Goal: Task Accomplishment & Management: Manage account settings

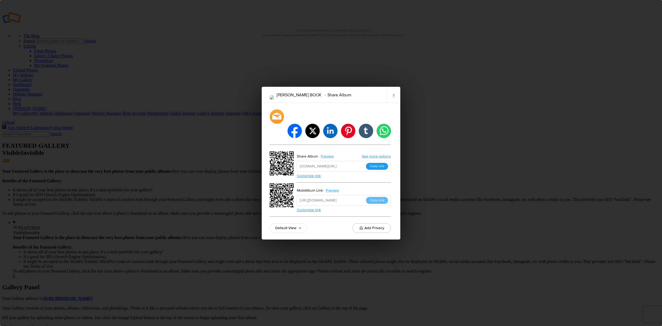
click at [379, 163] on button "Copy Link" at bounding box center [377, 166] width 22 height 7
click at [374, 197] on button "Copy Link" at bounding box center [377, 200] width 22 height 7
click at [392, 100] on link "×" at bounding box center [393, 95] width 13 height 16
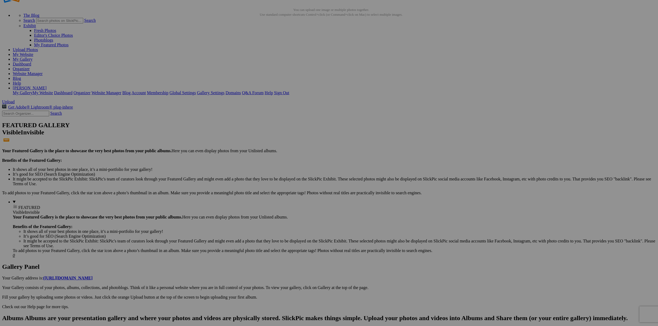
scroll to position [27, 0]
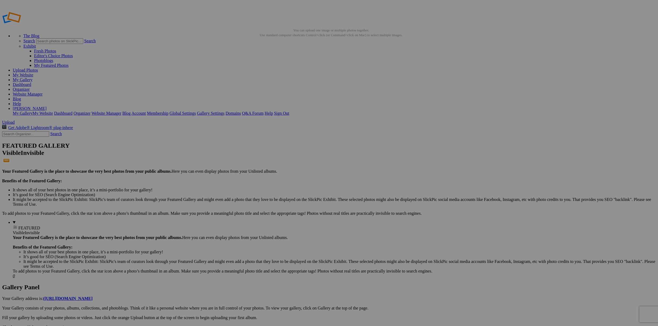
drag, startPoint x: 0, startPoint y: 0, endPoint x: 39, endPoint y: 62, distance: 73.2
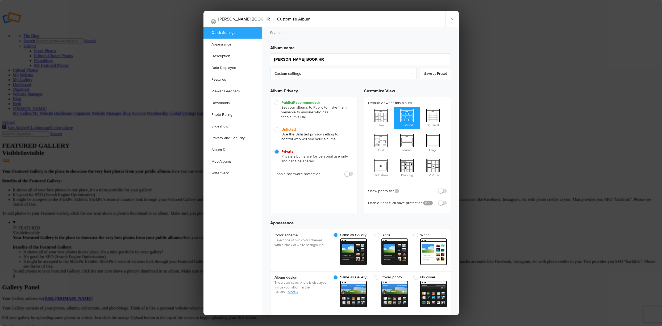
checkbox input "true"
click at [278, 102] on span "Public (Recommended) Set your albums to Public to make them viewable to anyone …" at bounding box center [312, 109] width 76 height 19
click at [274, 100] on input "Public (Recommended) Set your albums to Public to make them viewable to anyone …" at bounding box center [274, 100] width 0 height 0
radio input "true"
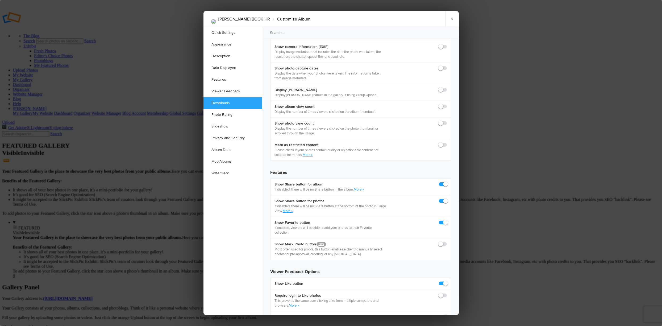
scroll to position [772, 0]
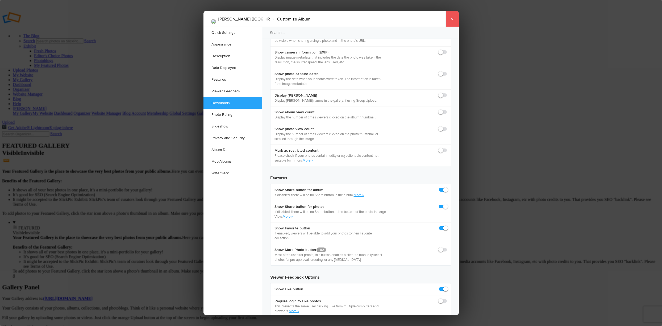
click at [450, 19] on link "×" at bounding box center [451, 19] width 13 height 16
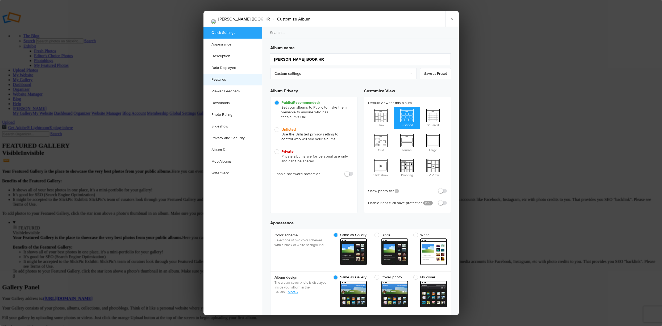
scroll to position [0, 0]
click at [229, 160] on link "MobiAlbums" at bounding box center [232, 161] width 58 height 12
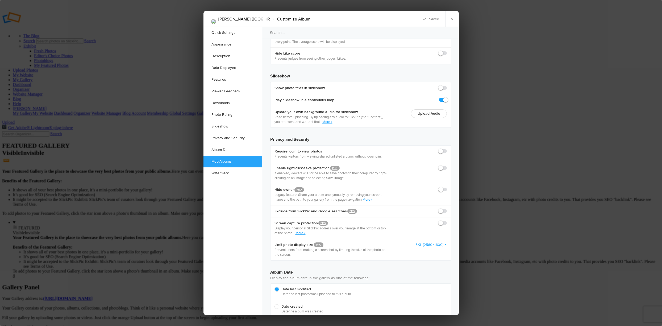
scroll to position [1208, 0]
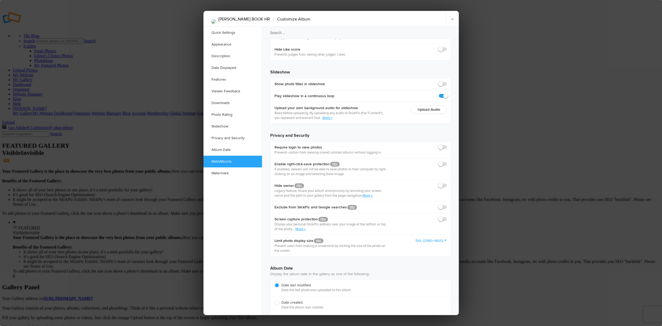
checkbox input "false"
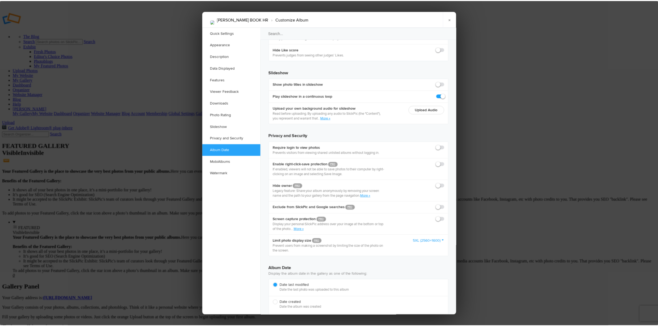
scroll to position [1110, 0]
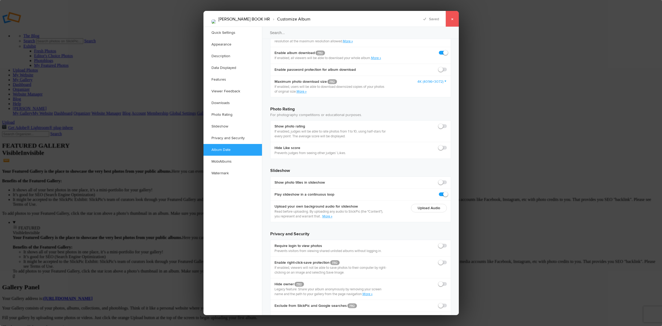
click at [451, 18] on link "×" at bounding box center [451, 19] width 13 height 16
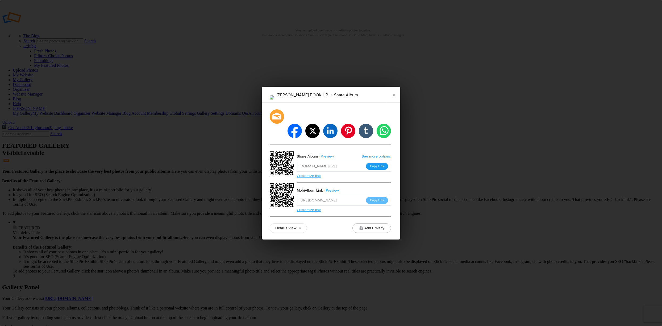
click at [377, 163] on button "Copy Link" at bounding box center [377, 166] width 22 height 7
click at [392, 101] on link "×" at bounding box center [393, 95] width 13 height 16
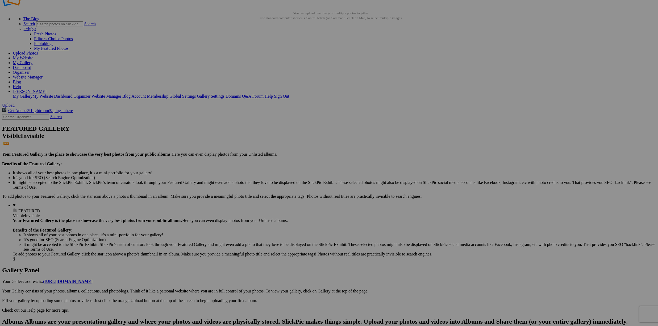
scroll to position [27, 0]
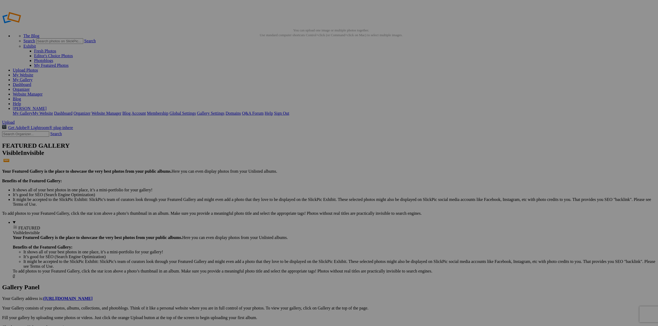
click at [30, 87] on link "Organizer" at bounding box center [21, 89] width 17 height 5
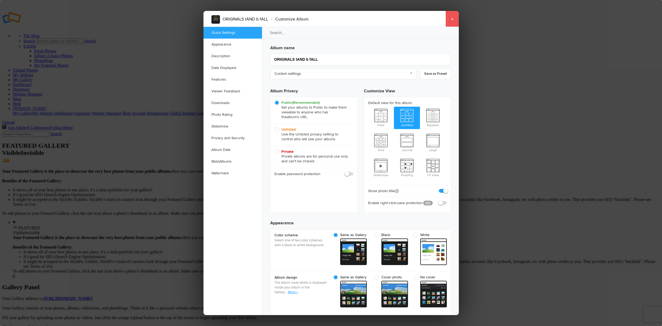
click at [453, 19] on link "×" at bounding box center [451, 19] width 13 height 16
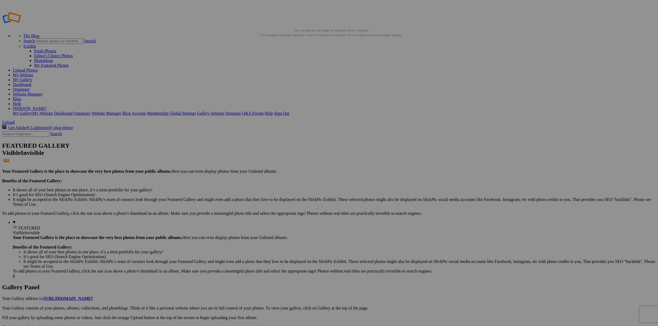
drag, startPoint x: 94, startPoint y: 43, endPoint x: 92, endPoint y: 52, distance: 9.1
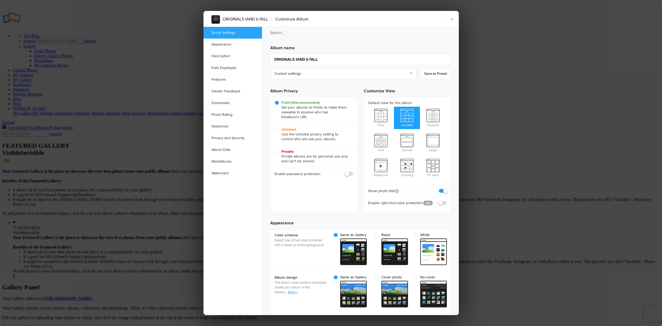
click at [88, 41] on div at bounding box center [331, 163] width 662 height 326
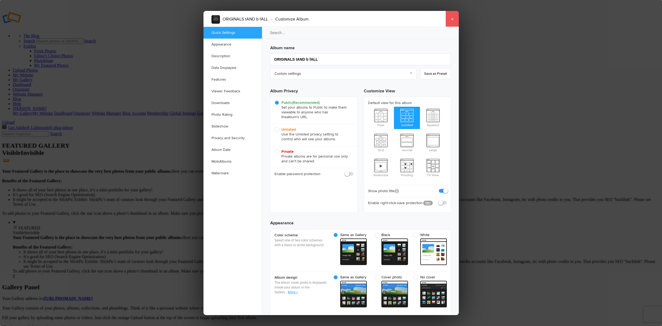
click at [453, 19] on link "×" at bounding box center [451, 19] width 13 height 16
